Goal: Information Seeking & Learning: Learn about a topic

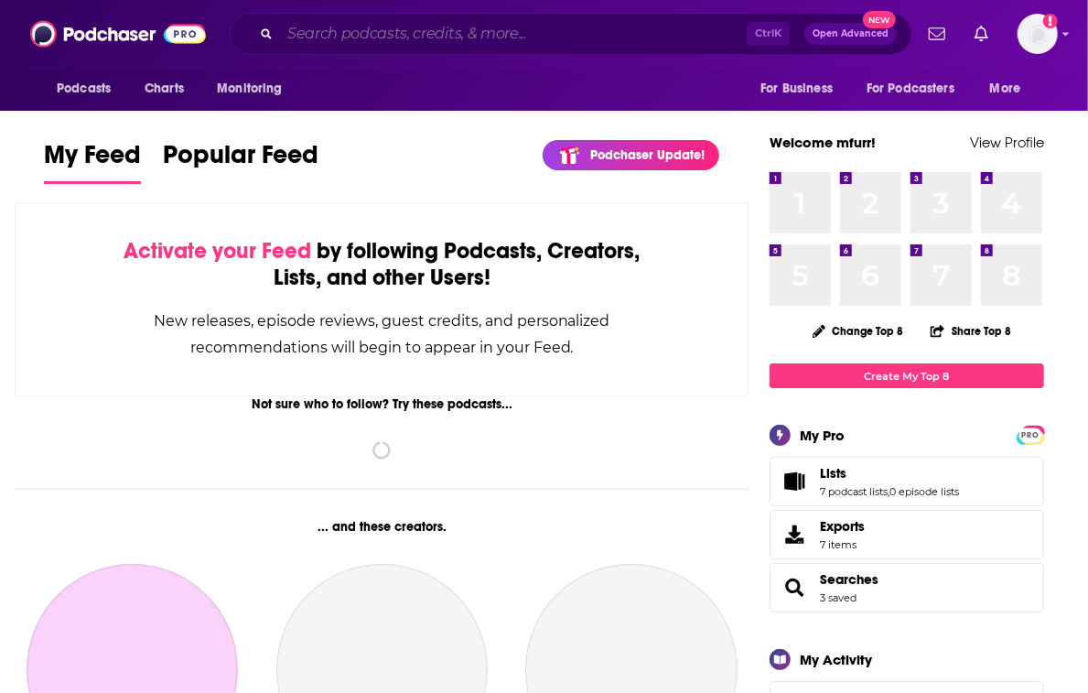
click at [560, 41] on input "Search podcasts, credits, & more..." at bounding box center [513, 33] width 467 height 29
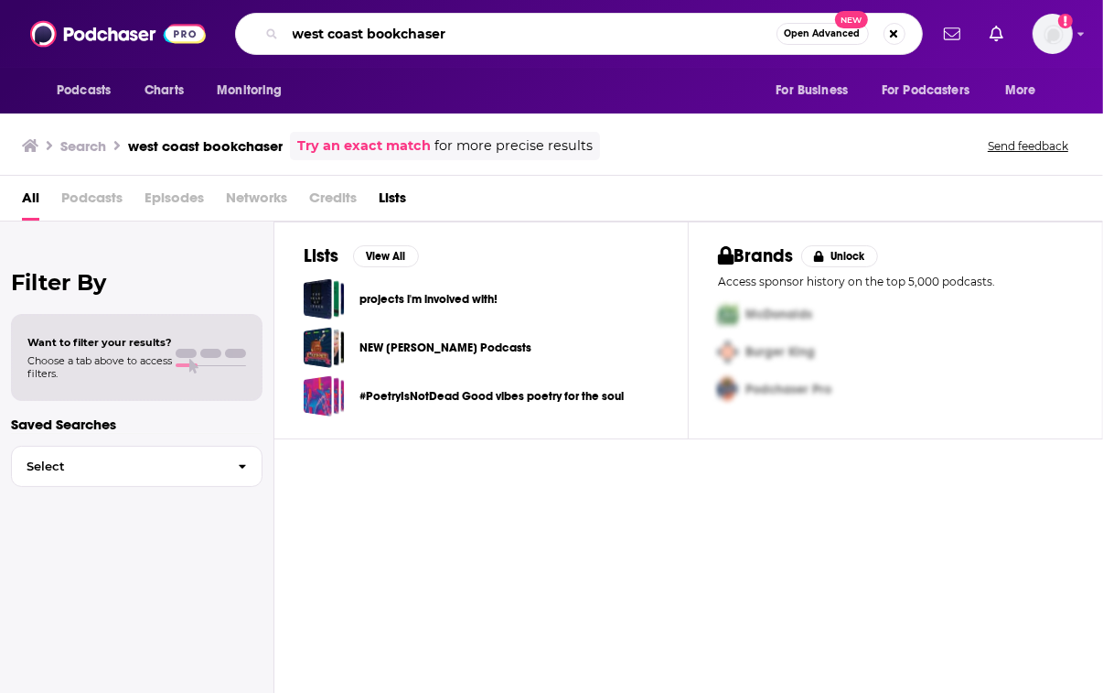
click at [493, 39] on input "west coast bookchaser" at bounding box center [530, 33] width 491 height 29
type input "west coast bookster"
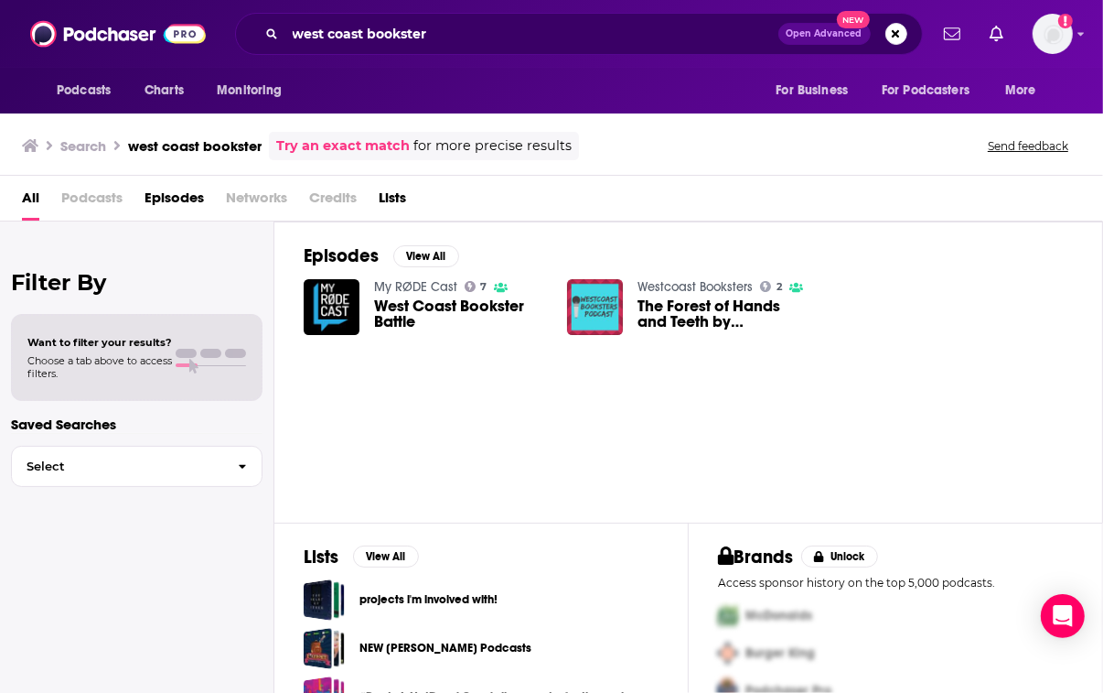
click at [478, 319] on span "West Coast Bookster Battle" at bounding box center [460, 313] width 172 height 31
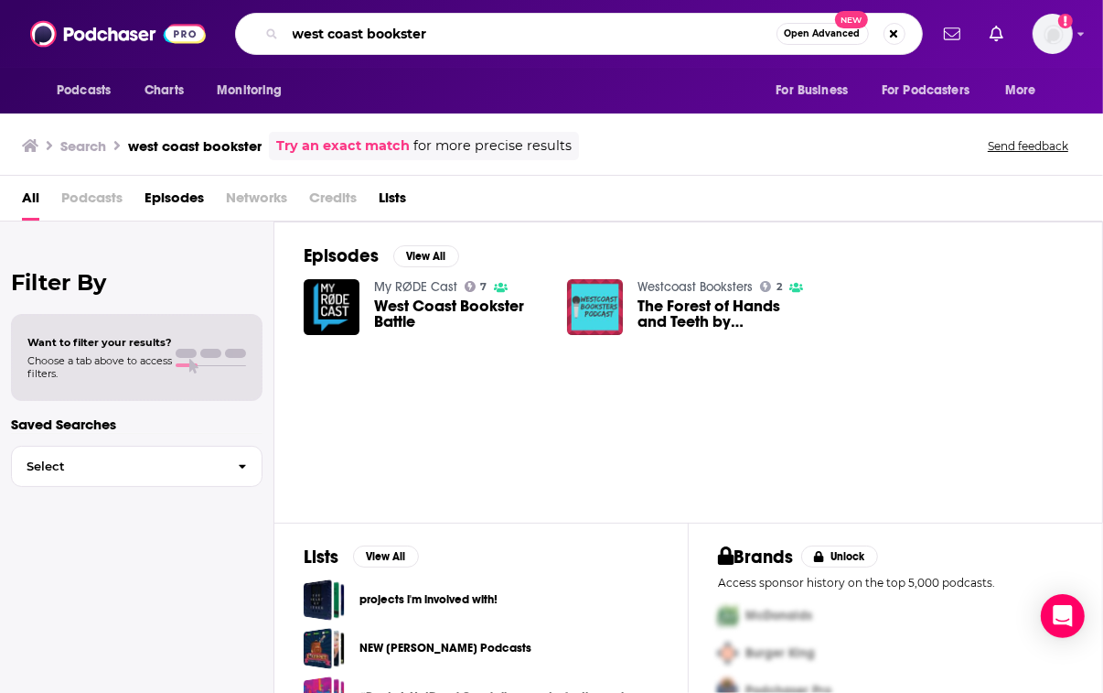
click at [343, 27] on input "west coast bookster" at bounding box center [530, 33] width 491 height 29
click at [673, 322] on span "The Forest of Hands and Teeth by [PERSON_NAME]" at bounding box center [724, 313] width 172 height 31
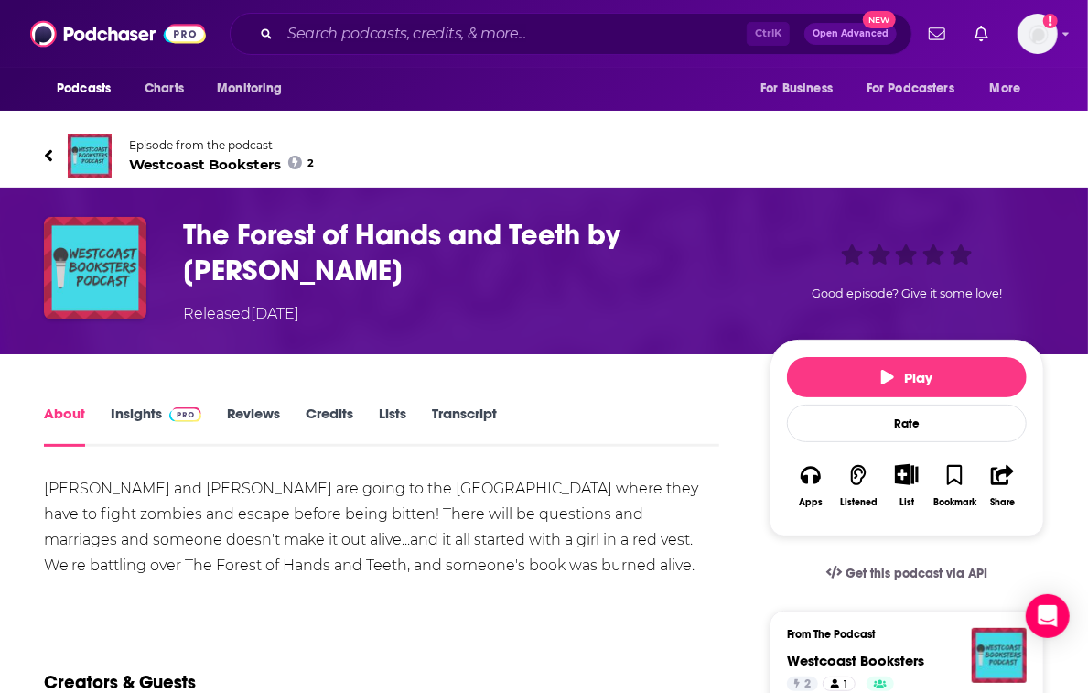
click at [213, 162] on span "Westcoast Booksters 2" at bounding box center [221, 164] width 185 height 17
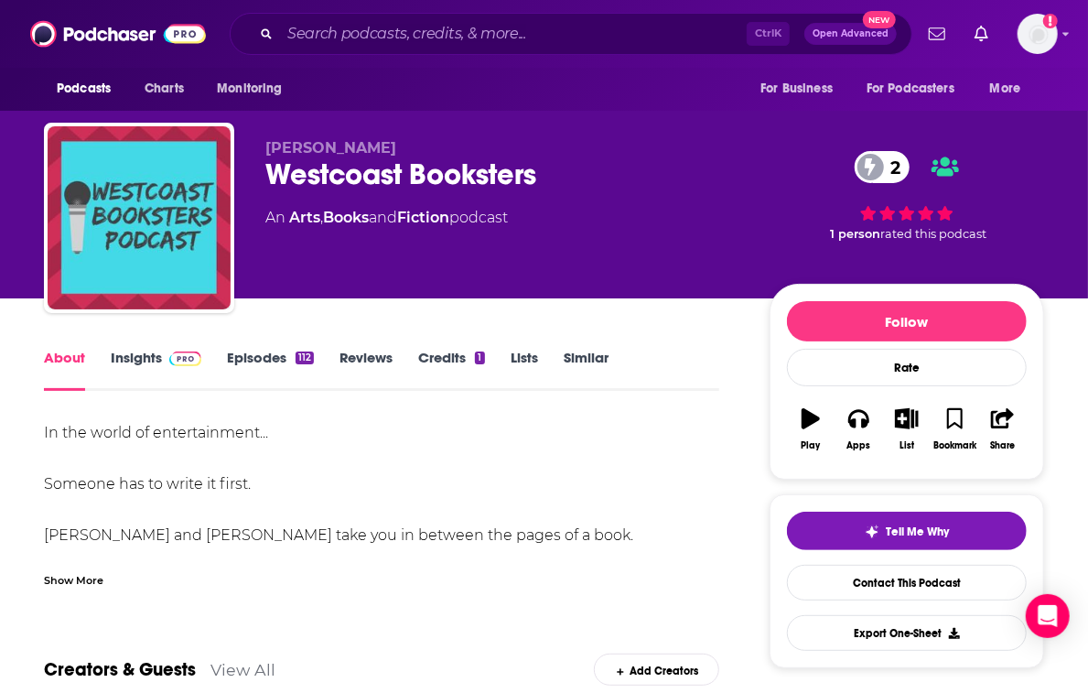
click at [155, 363] on link "Insights" at bounding box center [156, 370] width 91 height 42
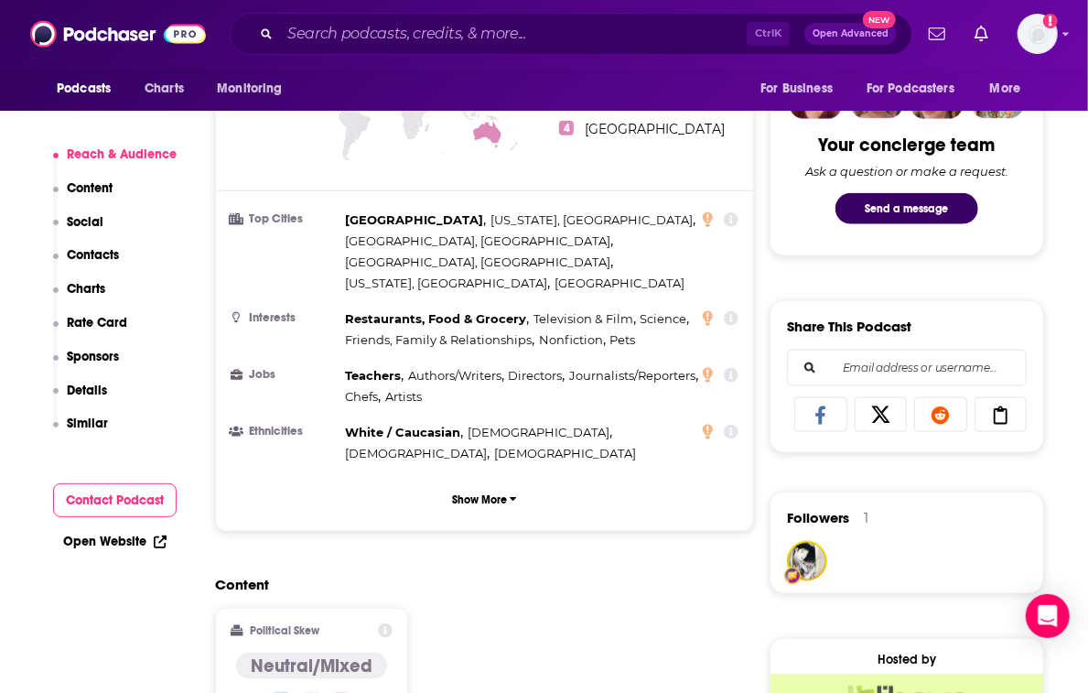
scroll to position [1118, 0]
